Goal: Register for event/course

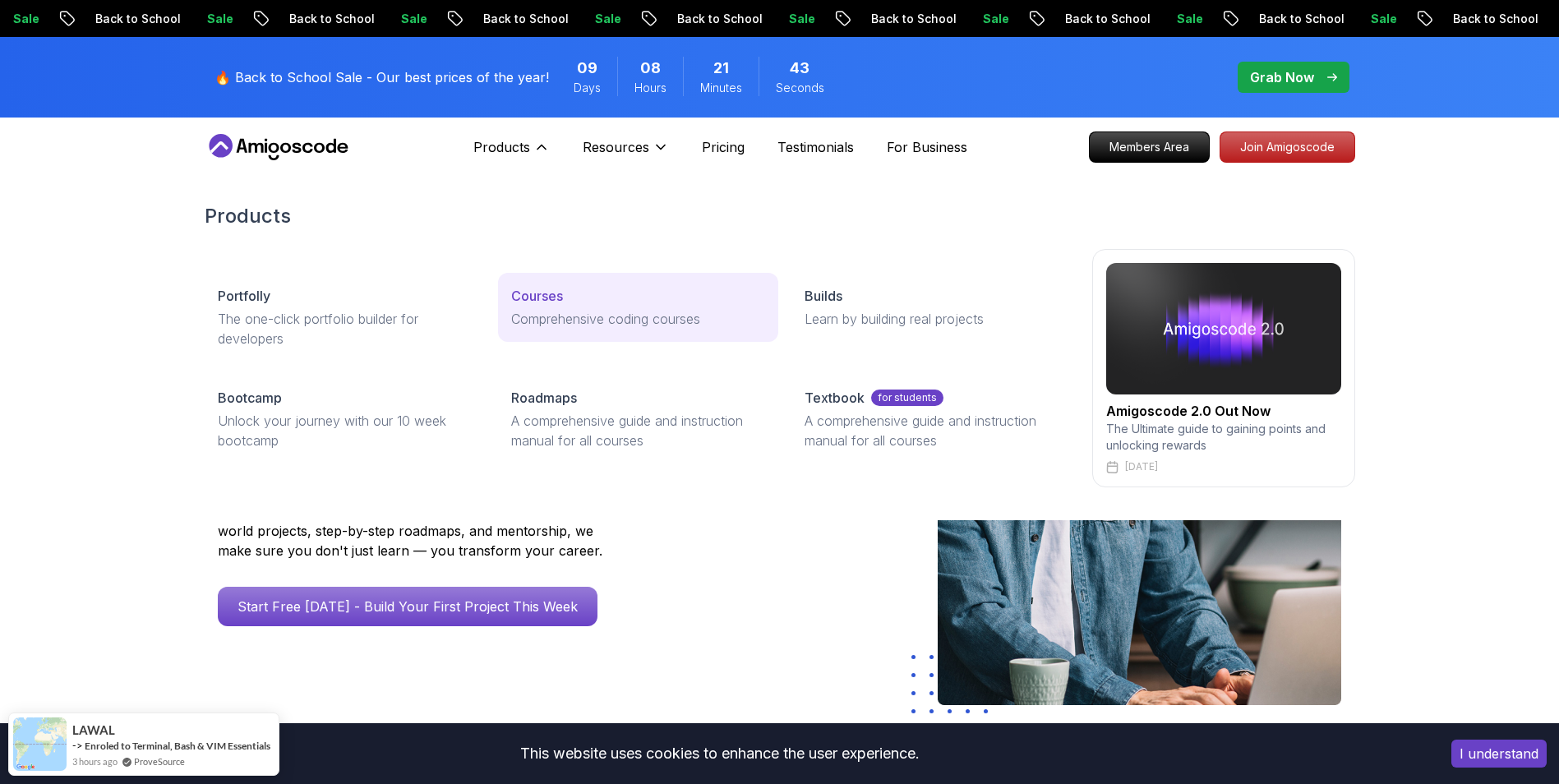
click at [543, 291] on p "Courses" at bounding box center [537, 296] width 52 height 20
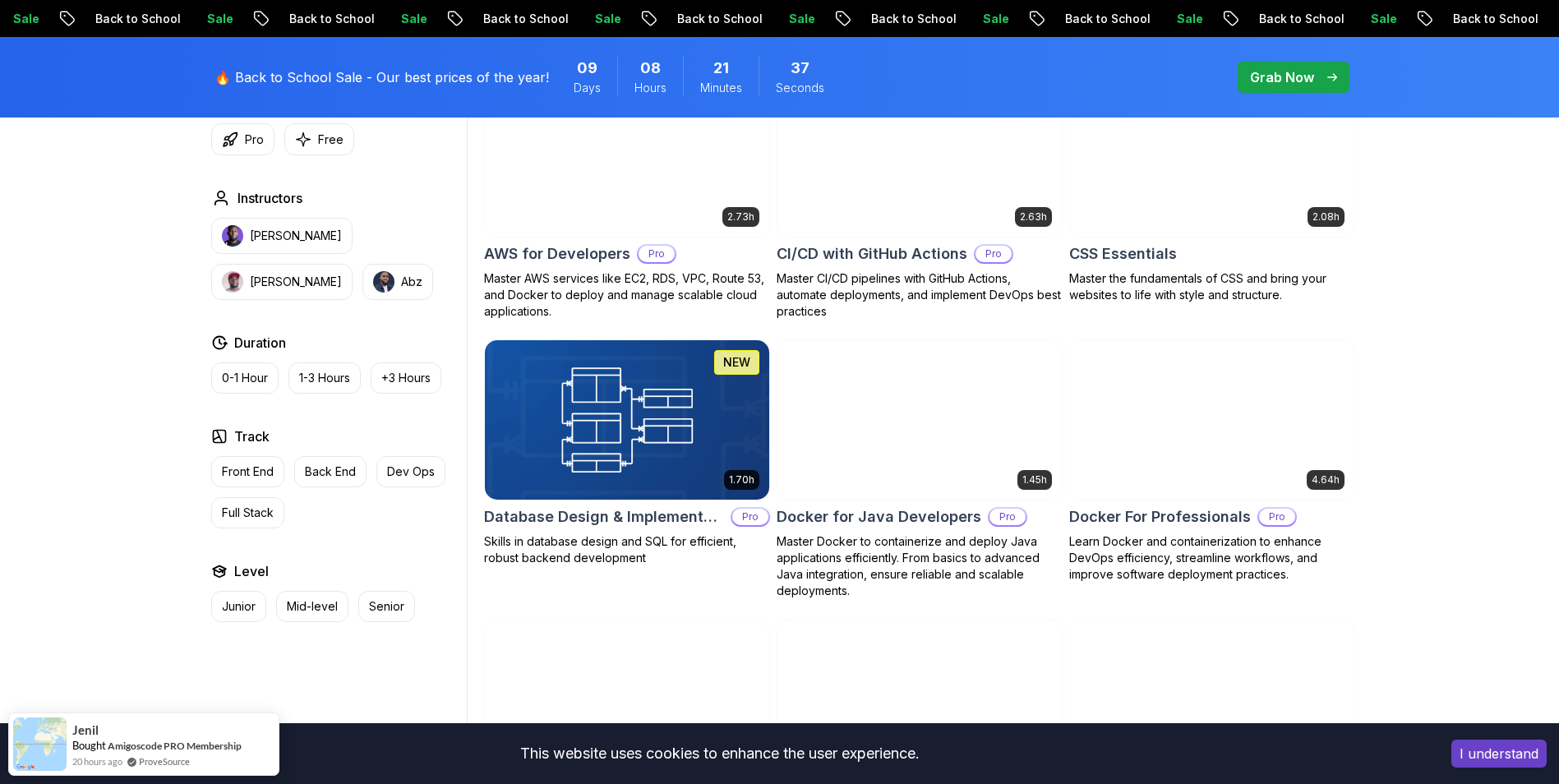
scroll to position [1314, 0]
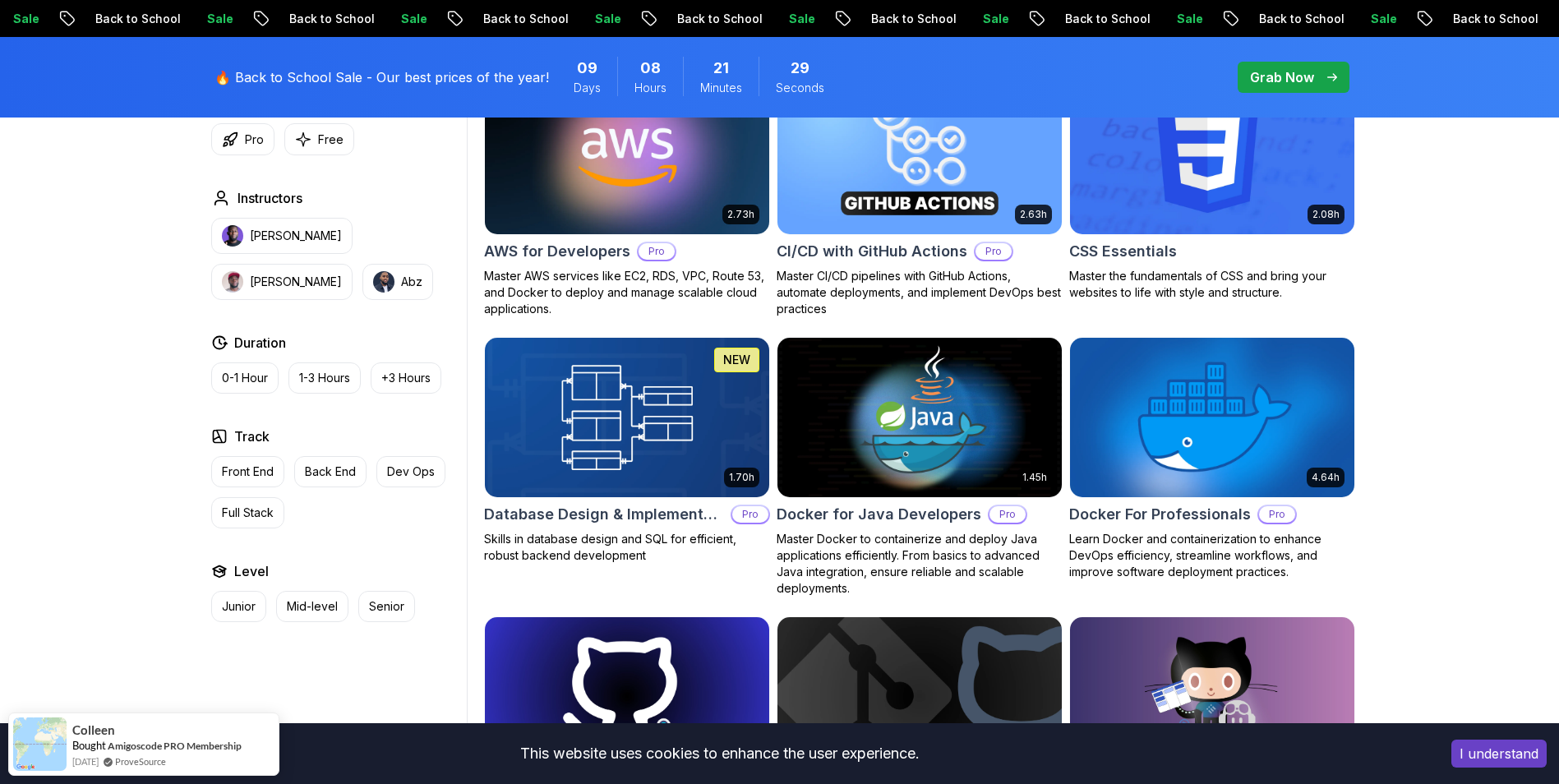
click at [1197, 420] on img at bounding box center [1212, 417] width 298 height 167
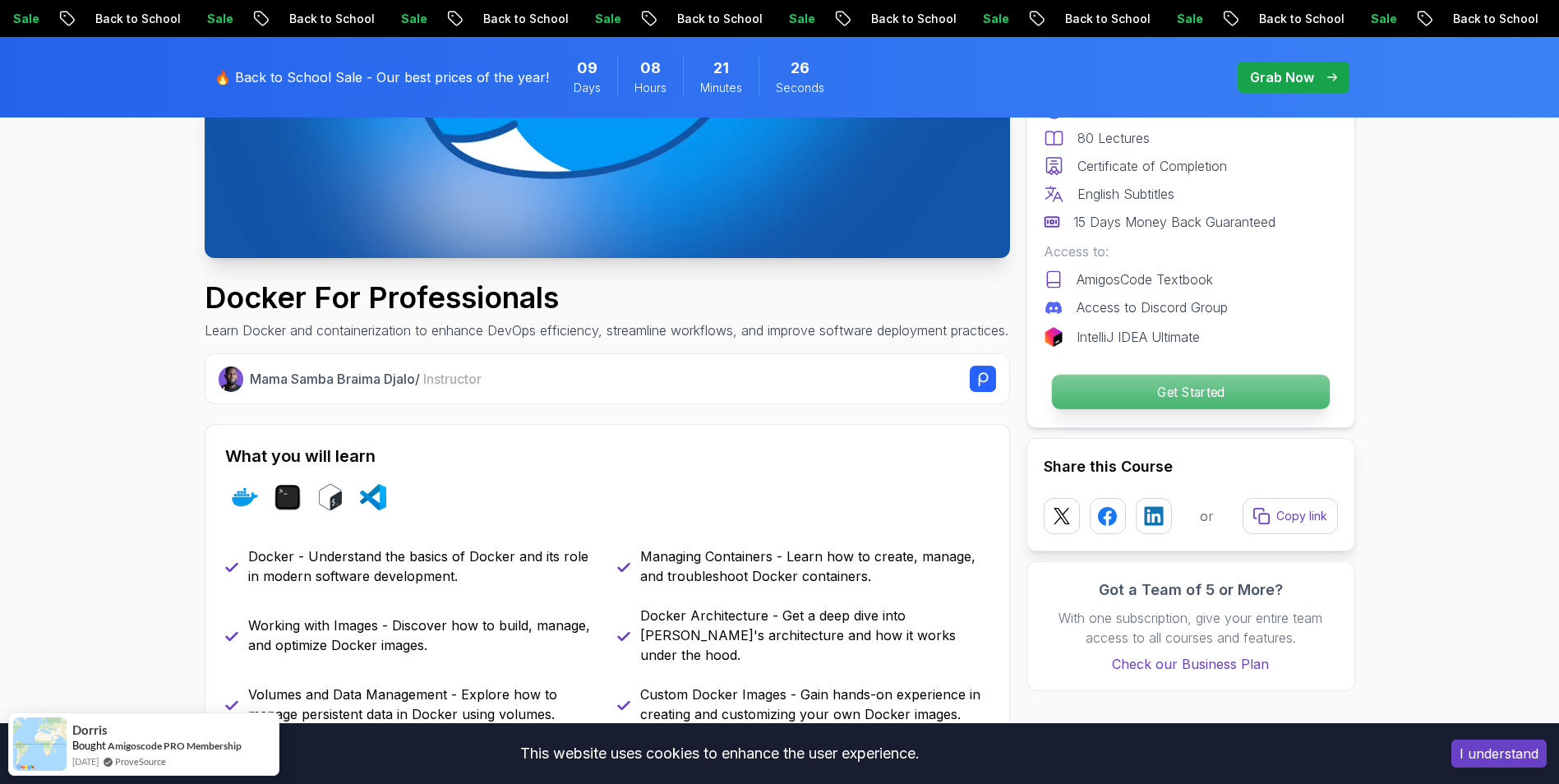
click at [1197, 394] on p "Get Started" at bounding box center [1191, 392] width 278 height 34
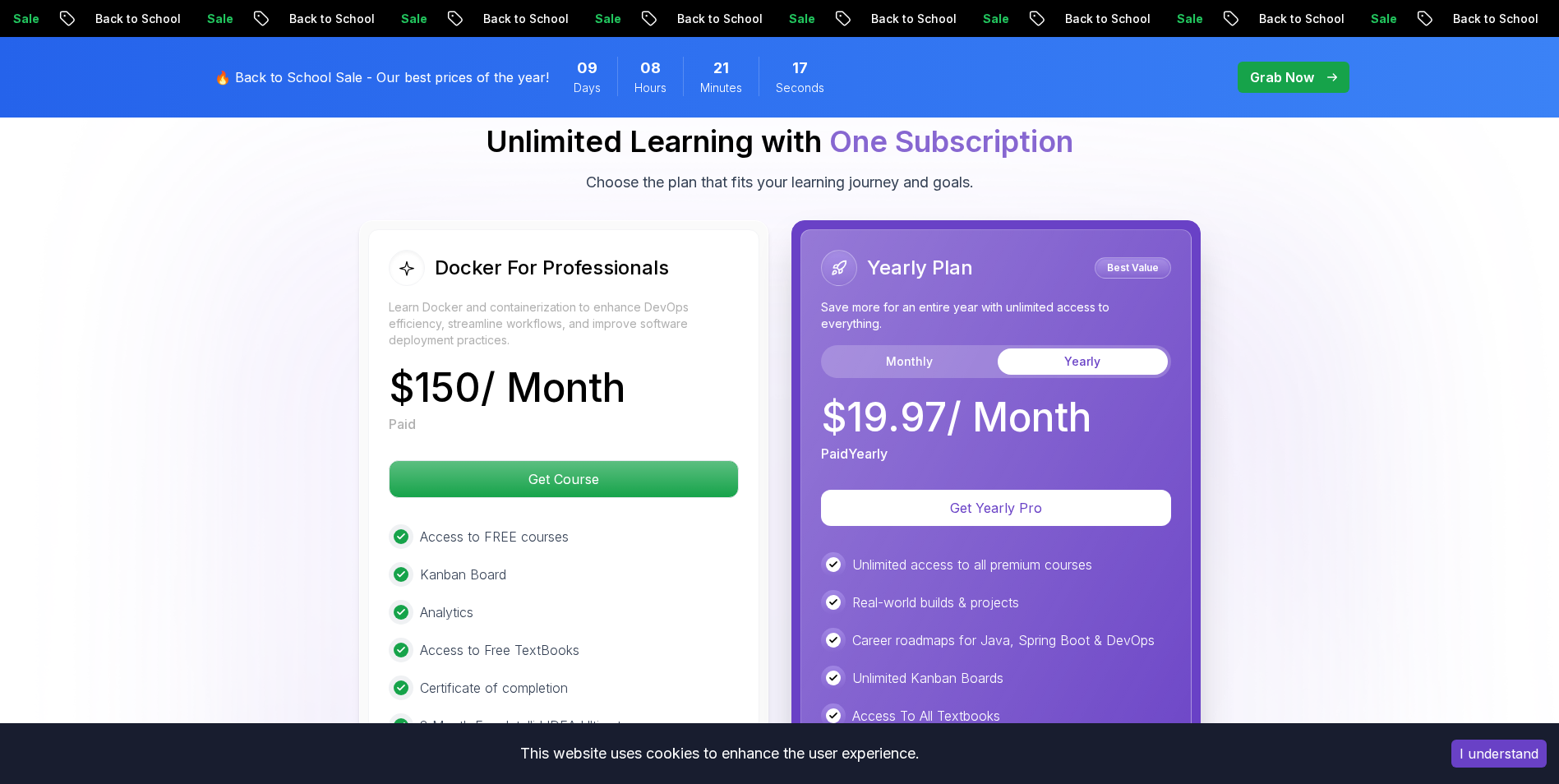
scroll to position [4196, 0]
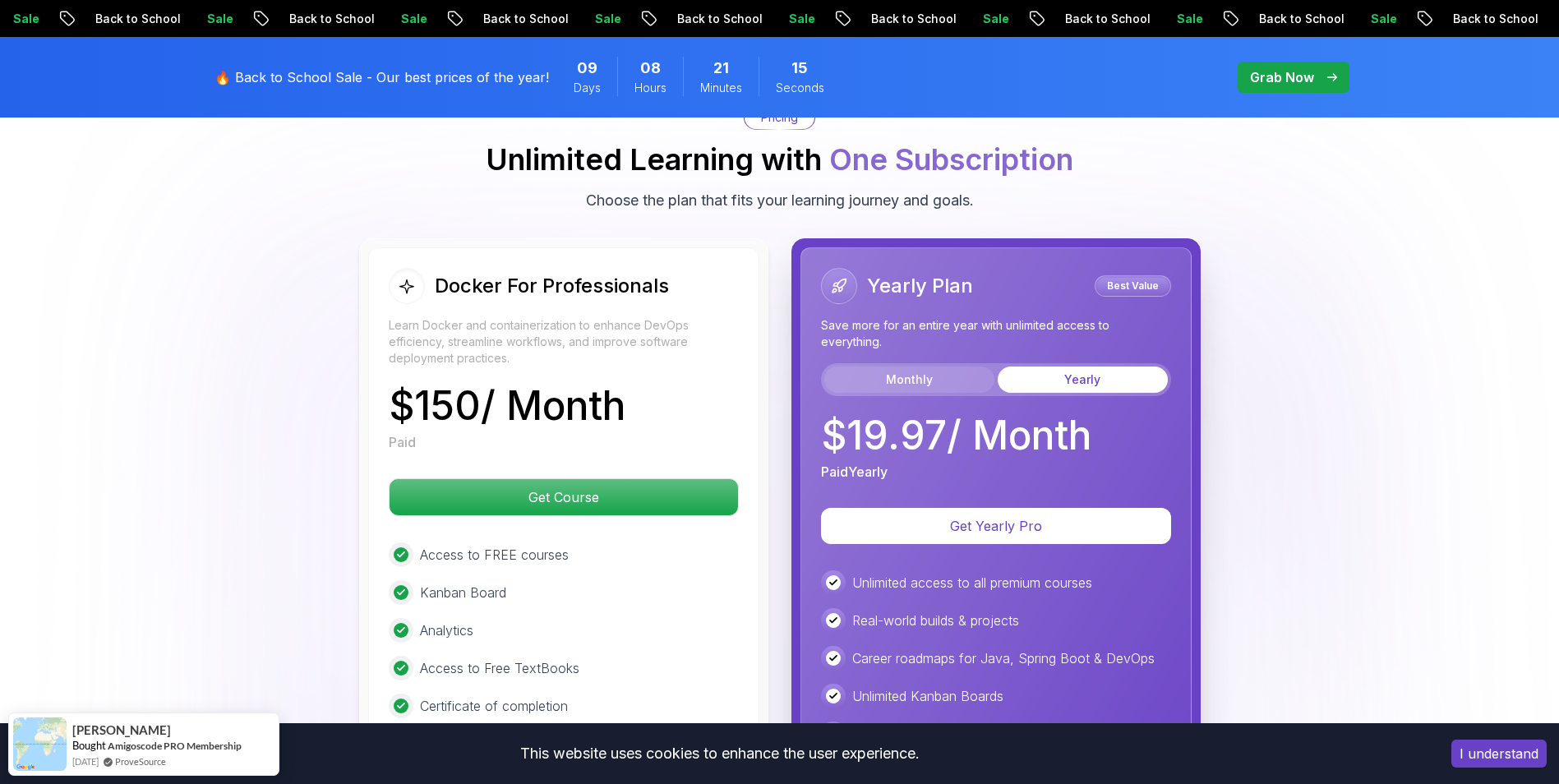
click at [905, 375] on button "Monthly" at bounding box center [909, 379] width 170 height 26
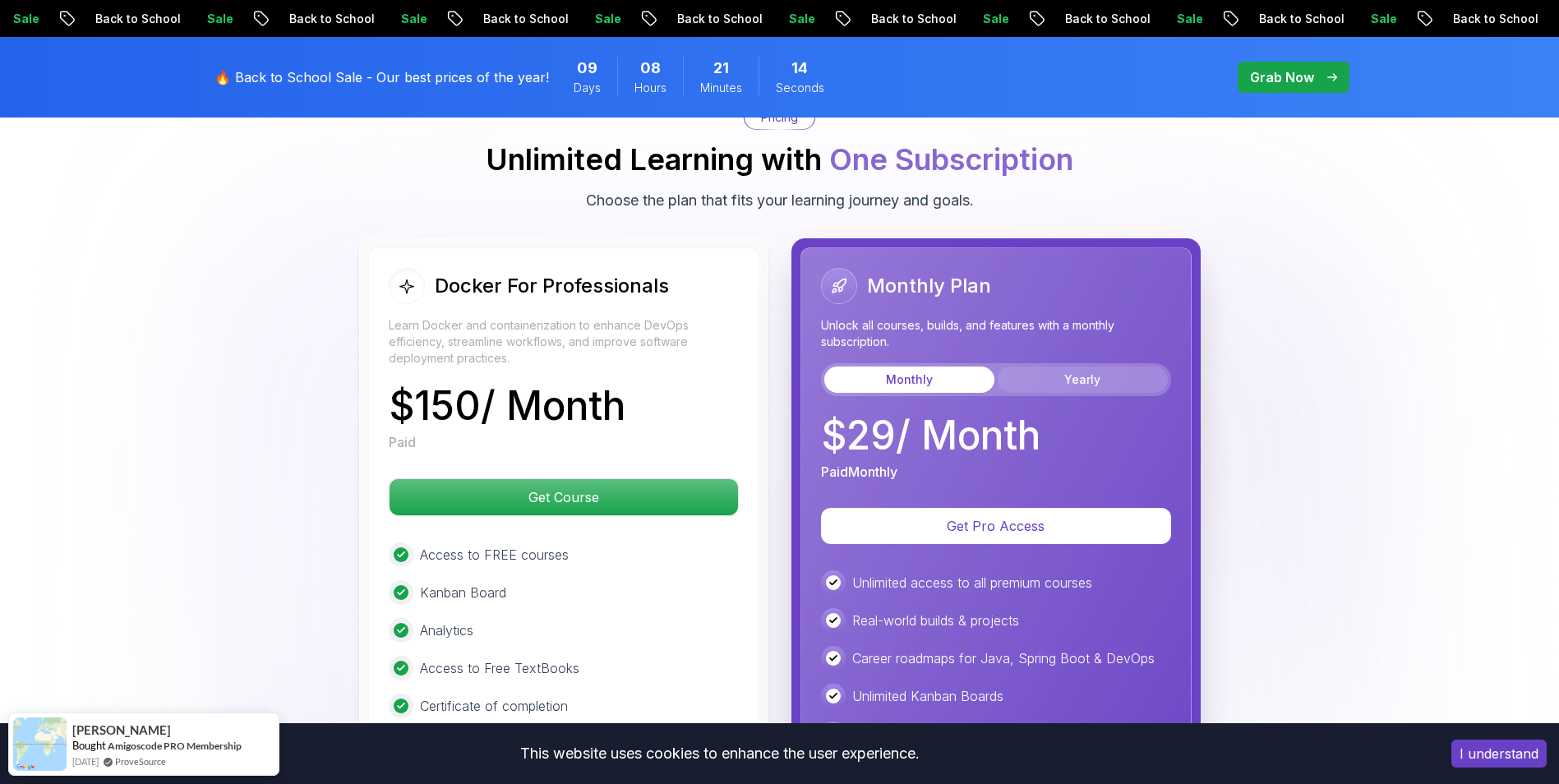
click at [1014, 382] on button "Yearly" at bounding box center [1083, 379] width 170 height 26
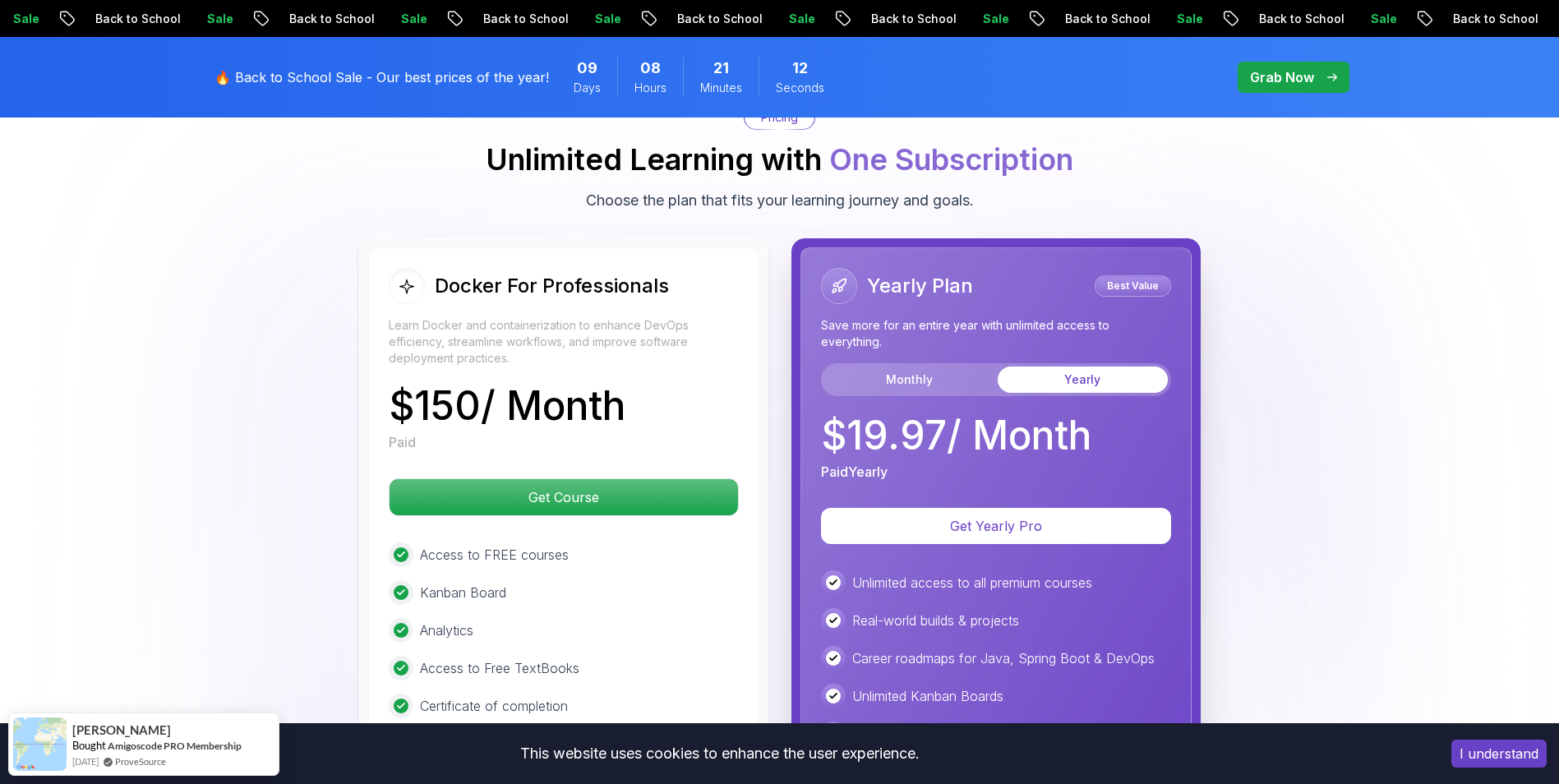
click at [267, 305] on div "Docker For Professionals Learn Docker and containerization to enhance DevOps ef…" at bounding box center [780, 601] width 1151 height 726
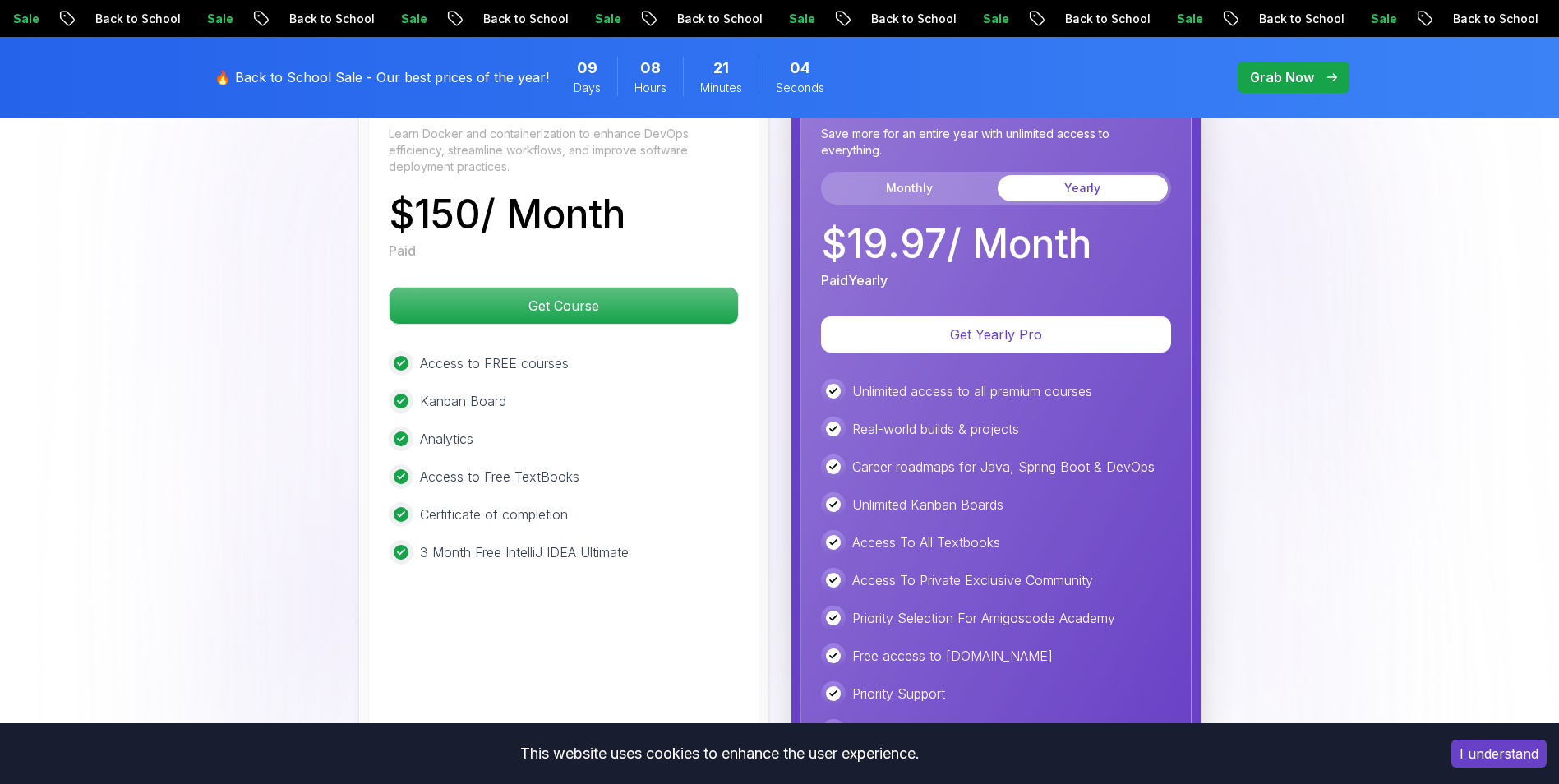
scroll to position [4361, 0]
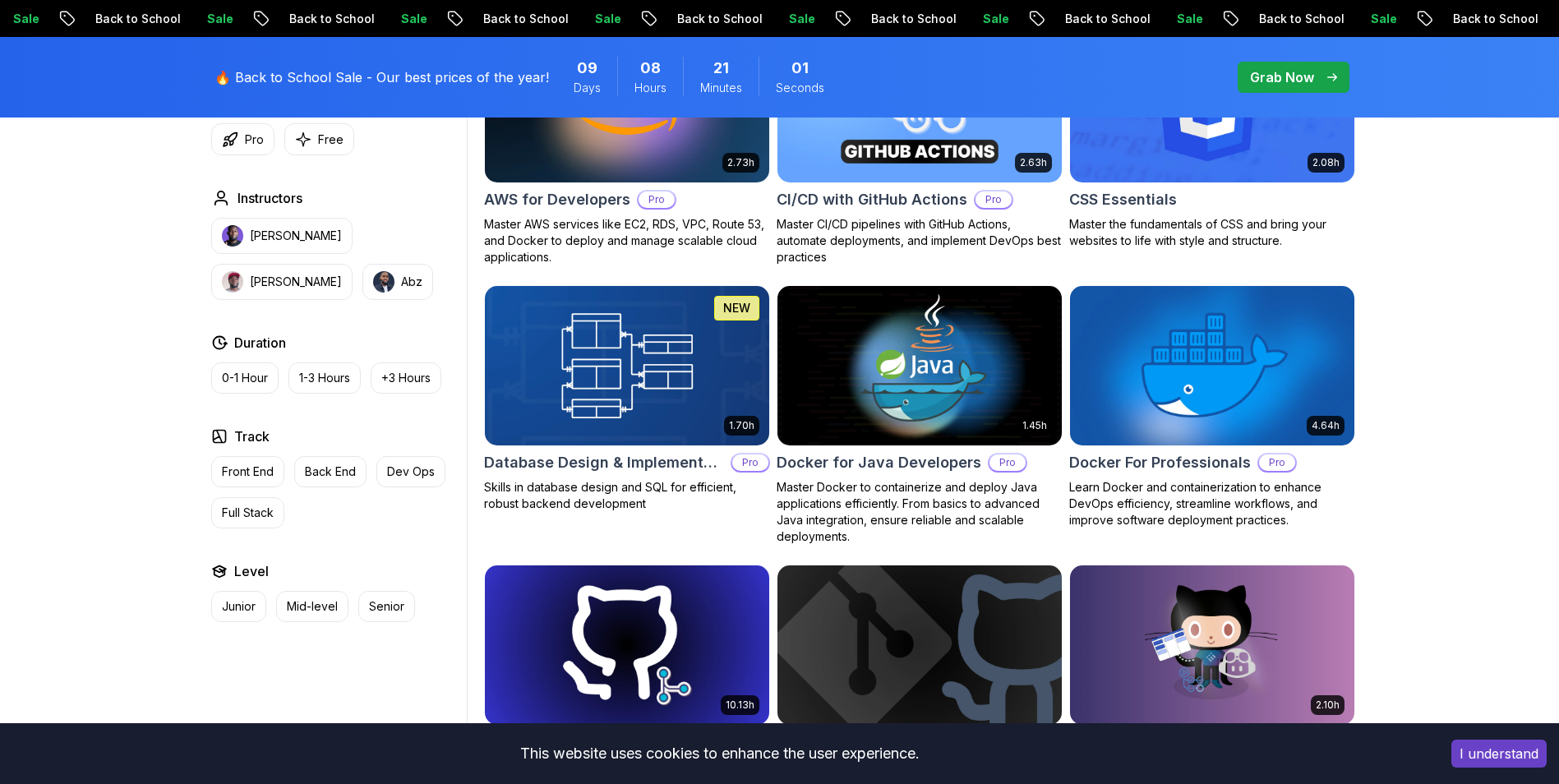
scroll to position [1314, 0]
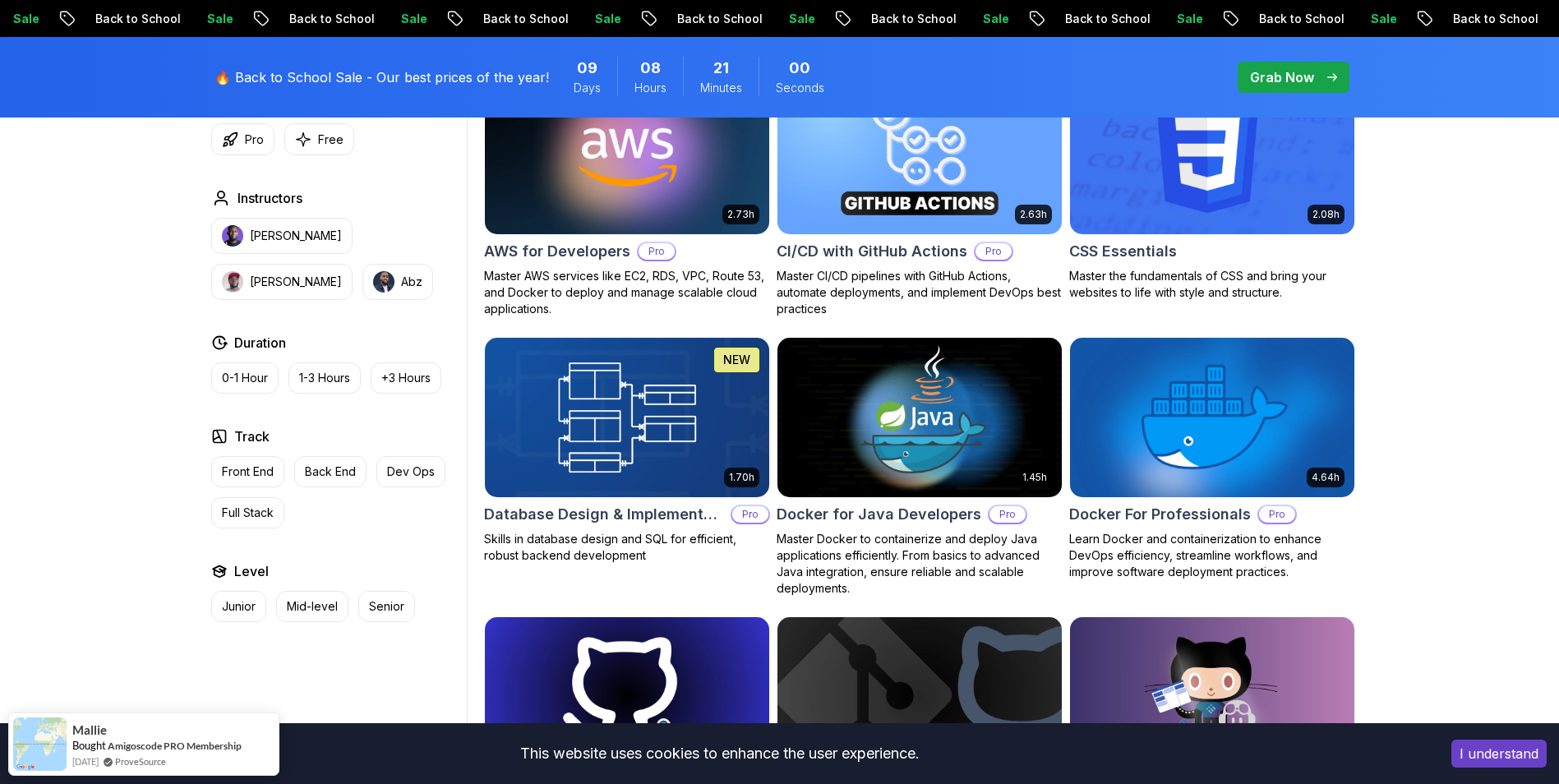
click at [666, 417] on img at bounding box center [627, 417] width 298 height 167
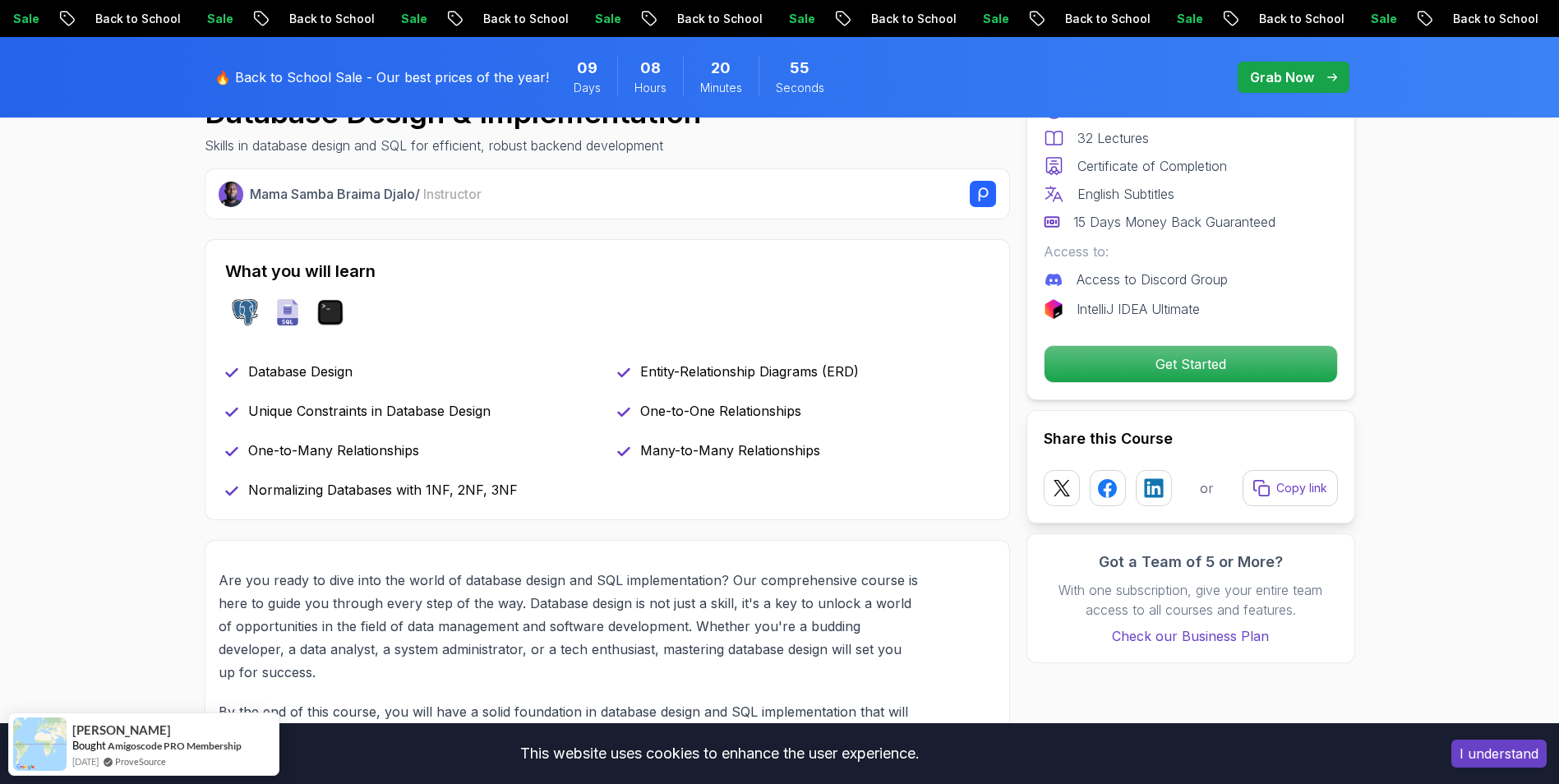
scroll to position [575, 0]
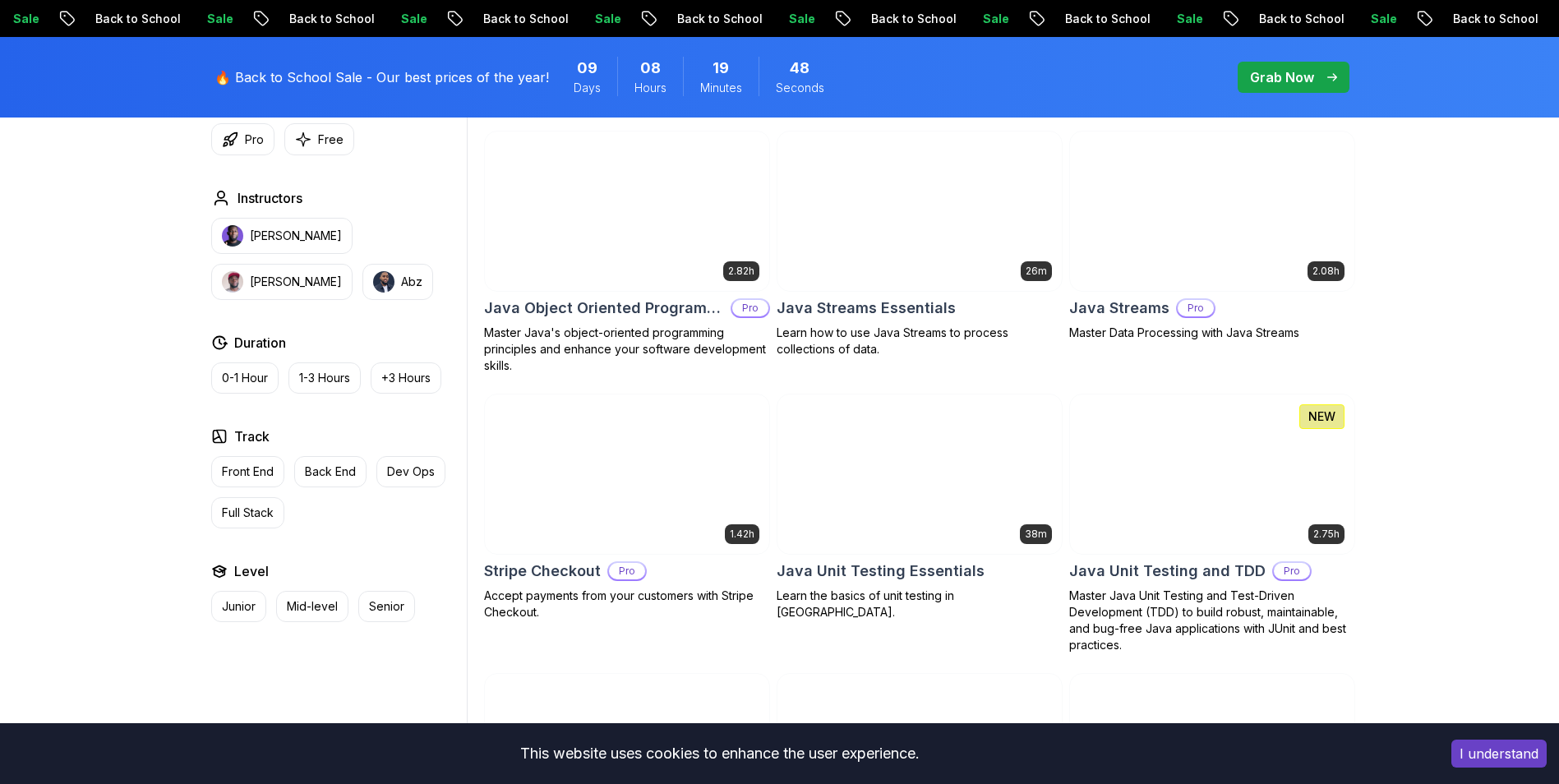
scroll to position [2630, 0]
